Goal: Task Accomplishment & Management: Manage account settings

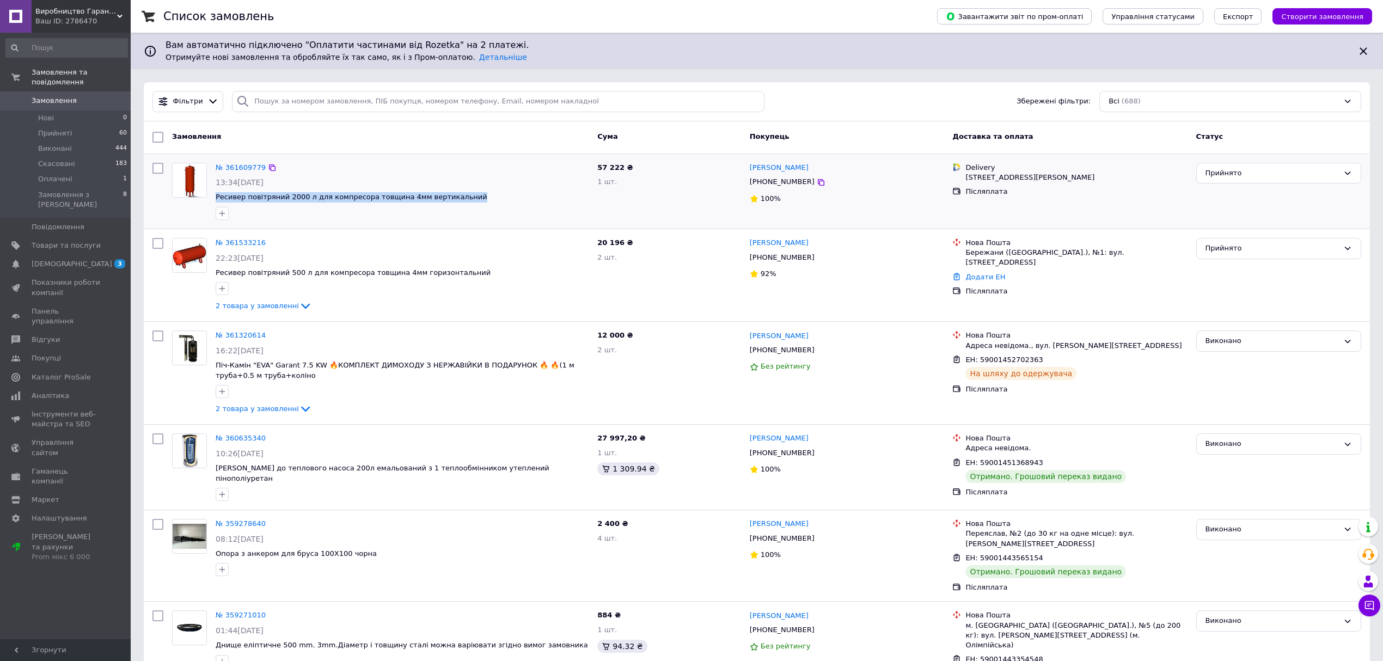
drag, startPoint x: 213, startPoint y: 197, endPoint x: 481, endPoint y: 206, distance: 268.1
click at [481, 206] on div "№ 361609779 13:34, 12.09.2025 Ресивер повітряний 2000 л для компресора товщина …" at bounding box center [402, 191] width 382 height 66
click at [488, 197] on span "Ресивер повітряний 2000 л для компресора товщина 4мм вертикальний" at bounding box center [402, 197] width 373 height 10
click at [86, 259] on span "[DEMOGRAPHIC_DATA]" at bounding box center [66, 264] width 69 height 10
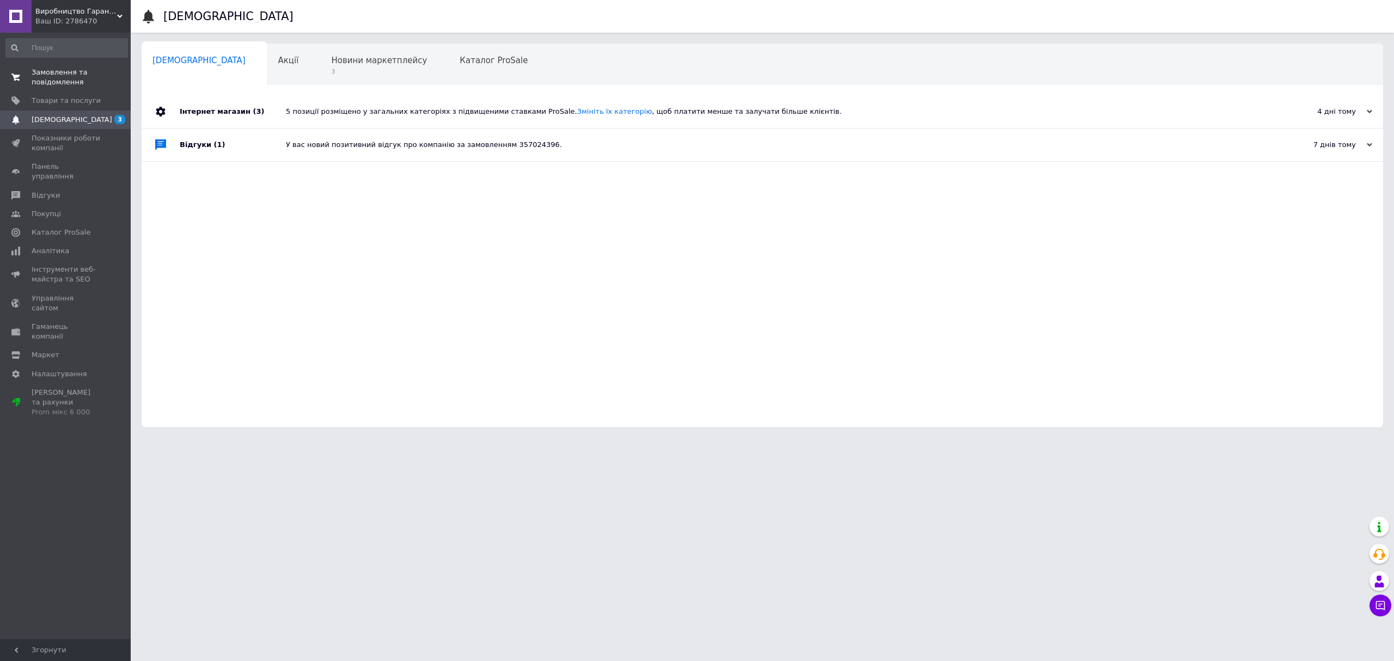
click at [70, 77] on span "Замовлення та повідомлення" at bounding box center [66, 78] width 69 height 20
